Goal: Task Accomplishment & Management: Use online tool/utility

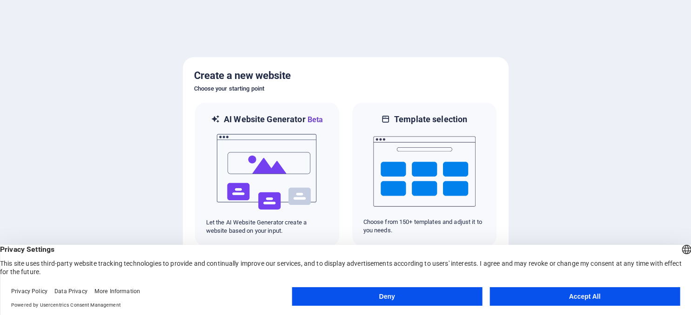
click at [570, 296] on button "Accept All" at bounding box center [584, 296] width 190 height 19
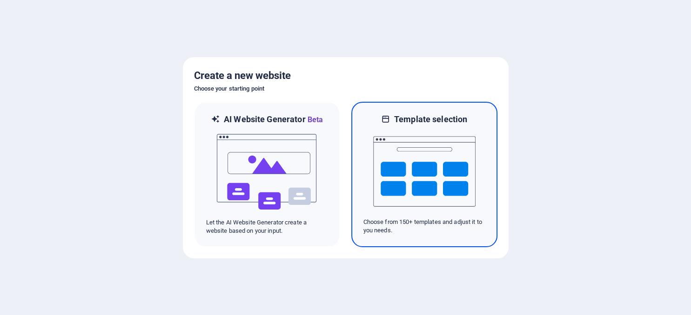
click at [386, 184] on img at bounding box center [424, 171] width 102 height 93
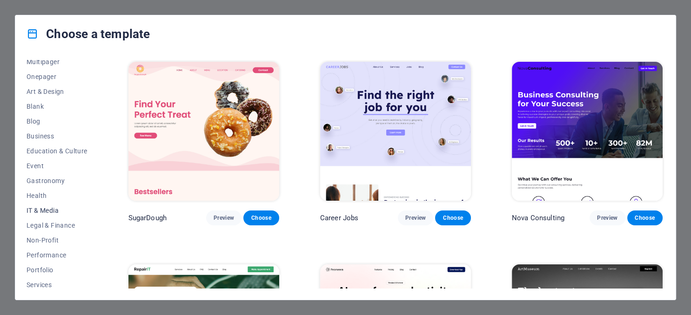
scroll to position [58, 0]
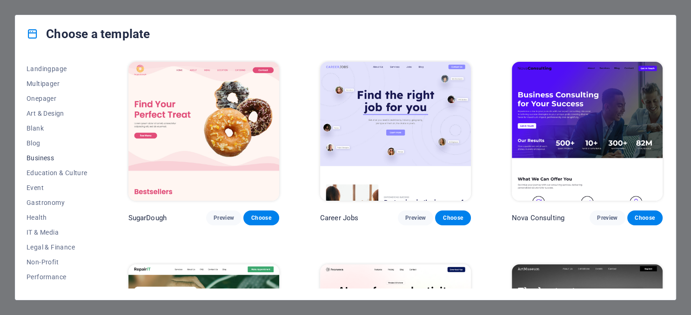
click at [40, 160] on span "Business" at bounding box center [57, 157] width 61 height 7
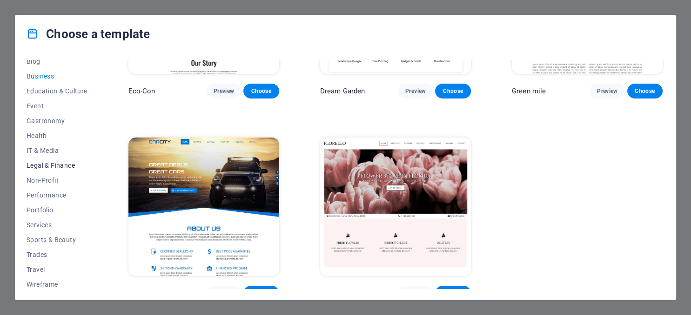
scroll to position [143, 0]
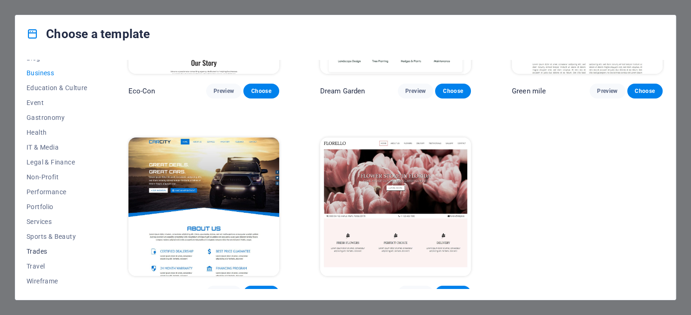
click at [35, 250] on span "Trades" at bounding box center [57, 251] width 61 height 7
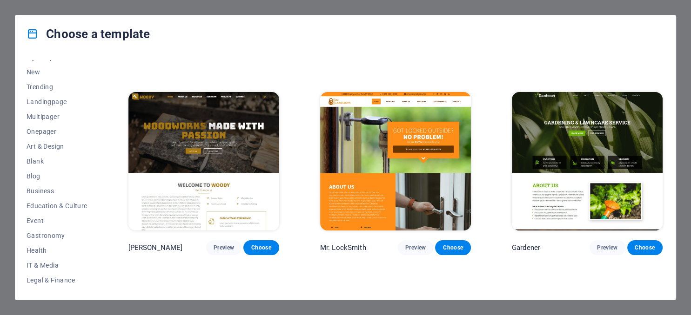
scroll to position [16, 0]
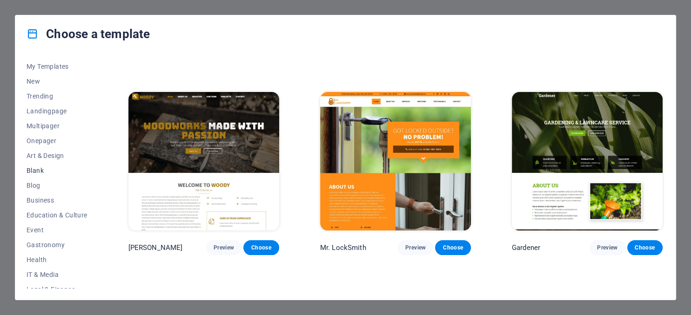
click at [38, 170] on span "Blank" at bounding box center [57, 170] width 61 height 7
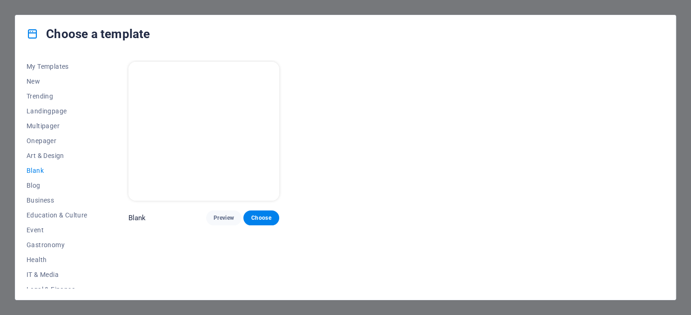
scroll to position [0, 0]
click at [256, 218] on span "Choose" at bounding box center [261, 217] width 20 height 7
